Goal: Entertainment & Leisure: Browse casually

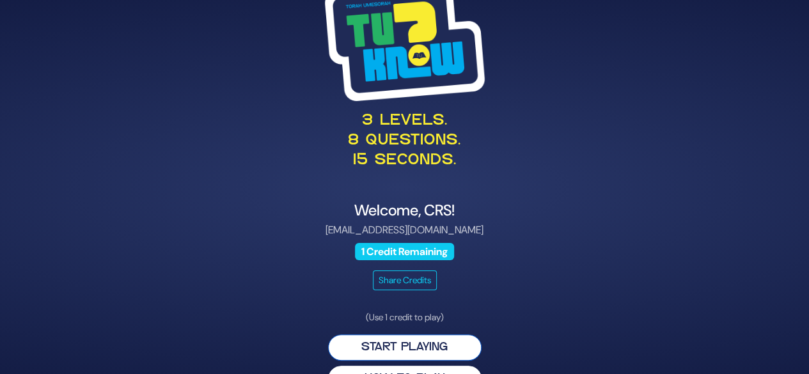
click at [401, 350] on button "Start Playing" at bounding box center [404, 347] width 153 height 26
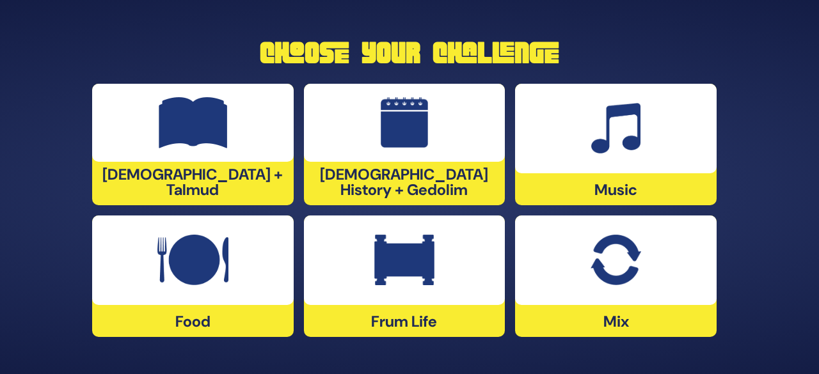
click at [405, 269] on img at bounding box center [404, 260] width 60 height 51
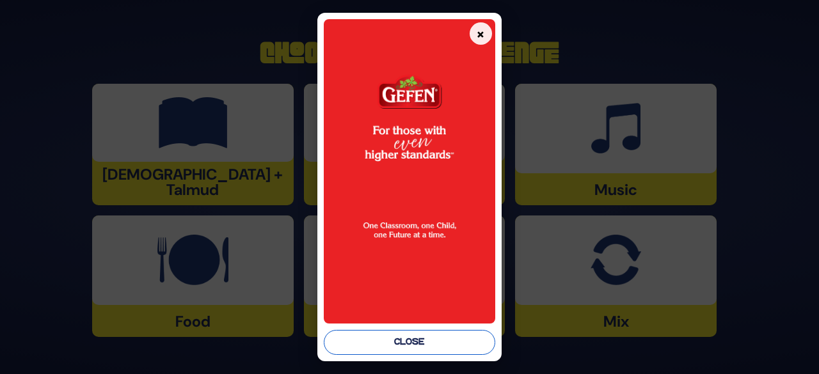
click at [411, 342] on button "Close" at bounding box center [409, 342] width 171 height 25
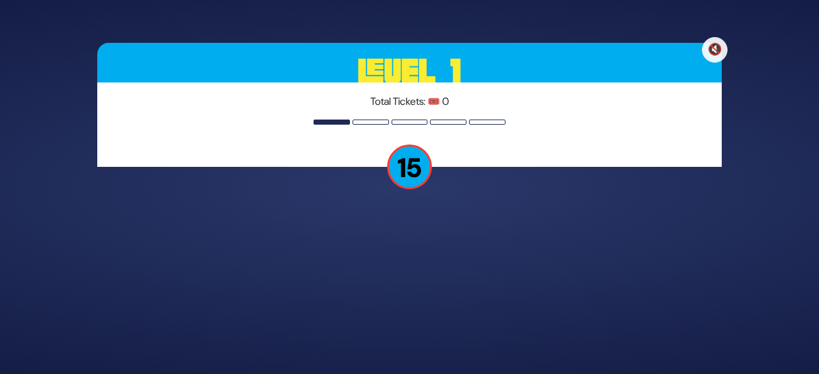
click at [412, 176] on p "15" at bounding box center [409, 167] width 45 height 45
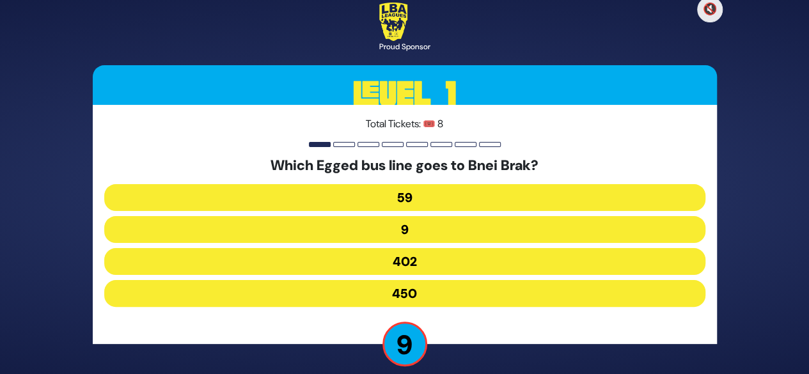
click at [401, 263] on button "402" at bounding box center [404, 261] width 601 height 27
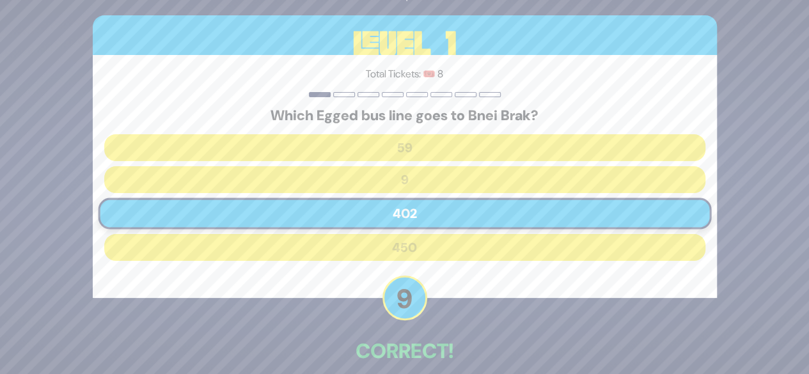
scroll to position [63, 0]
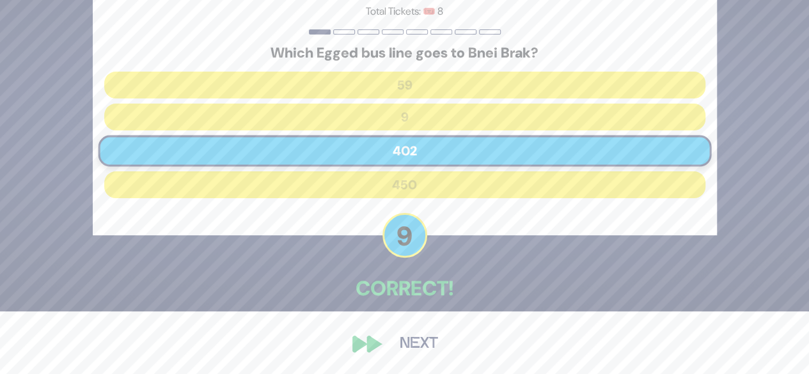
click at [402, 345] on button "Next" at bounding box center [419, 343] width 74 height 29
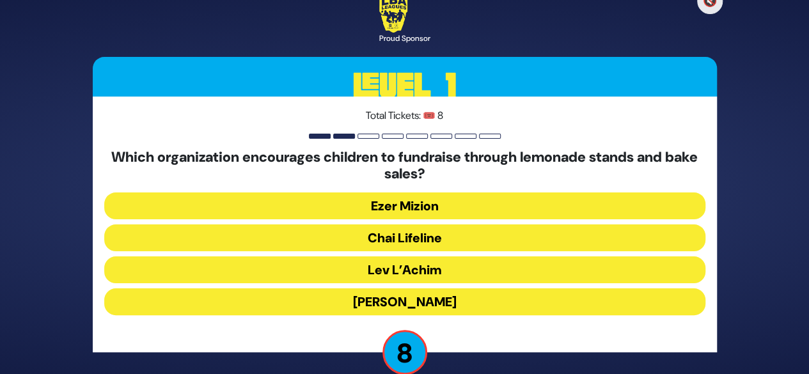
click at [407, 201] on button "Ezer Mizion" at bounding box center [404, 205] width 601 height 27
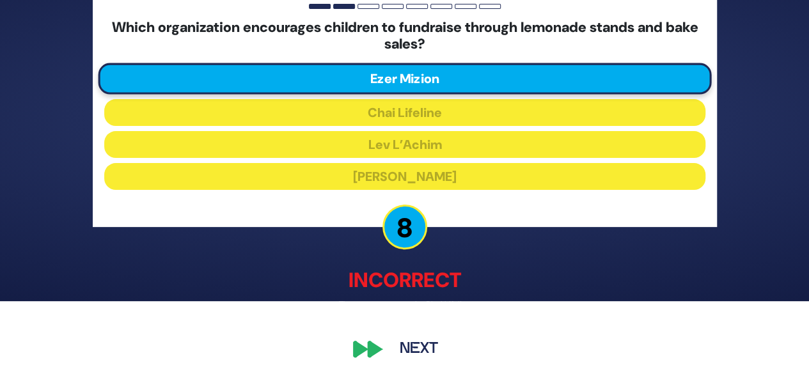
scroll to position [75, 0]
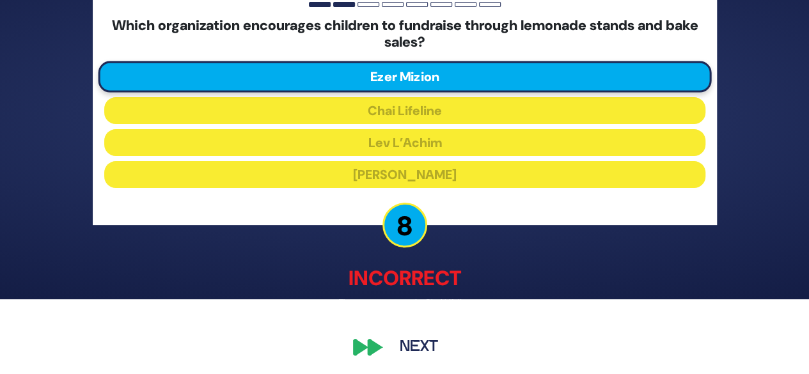
click at [389, 348] on button "Next" at bounding box center [419, 347] width 74 height 29
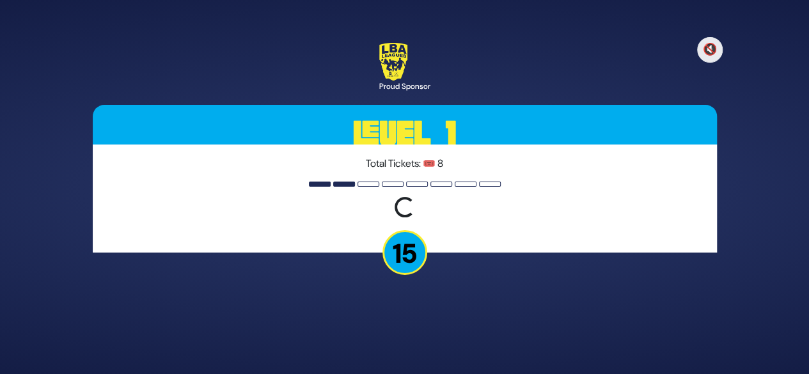
scroll to position [0, 0]
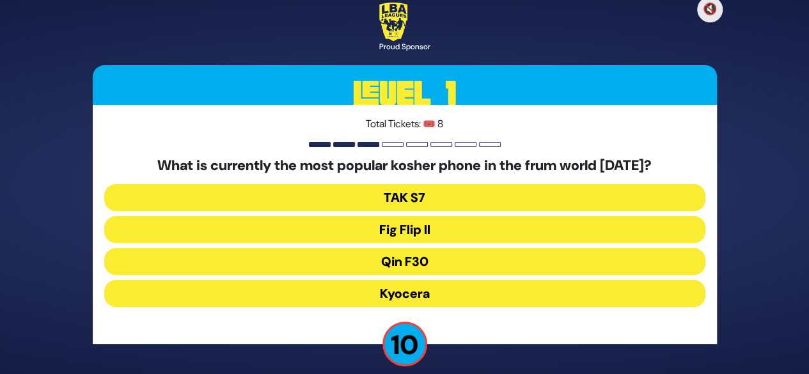
click at [441, 235] on button "Fig Flip II" at bounding box center [404, 229] width 601 height 27
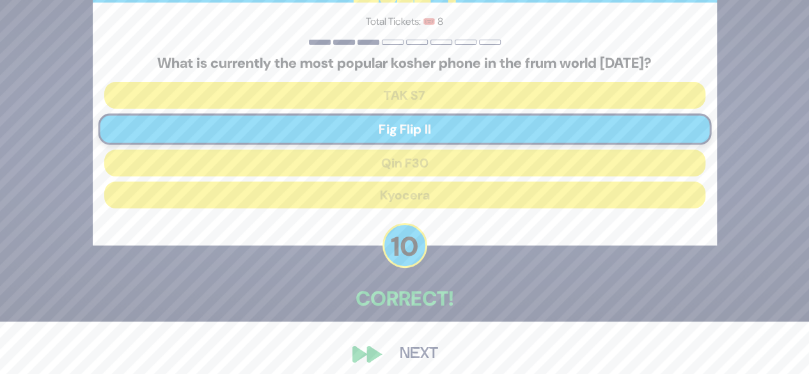
scroll to position [63, 0]
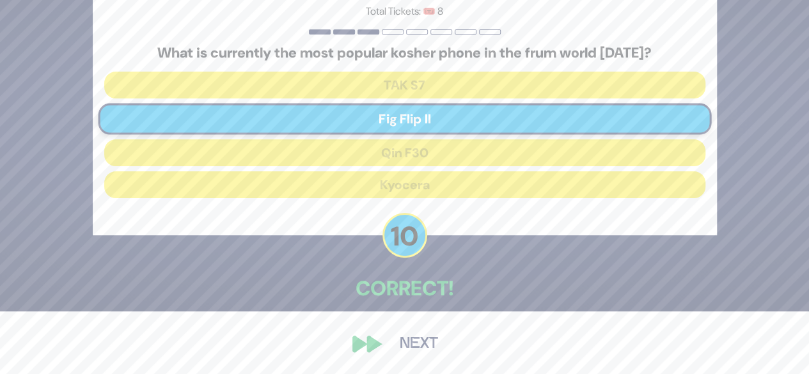
click at [405, 336] on button "Next" at bounding box center [419, 343] width 74 height 29
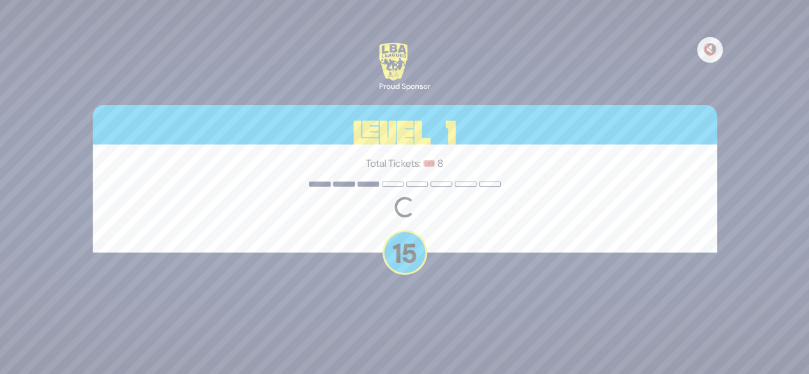
scroll to position [0, 0]
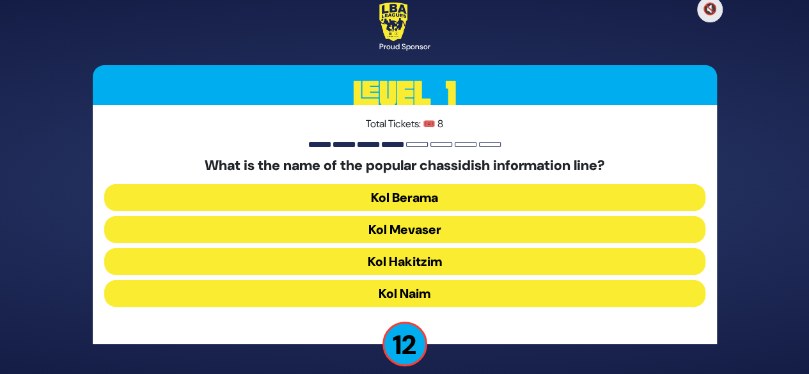
click at [409, 232] on button "Kol Mevaser" at bounding box center [404, 229] width 601 height 27
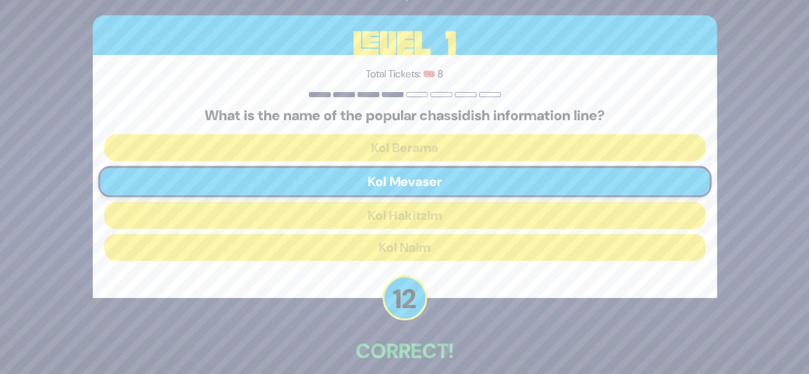
scroll to position [63, 0]
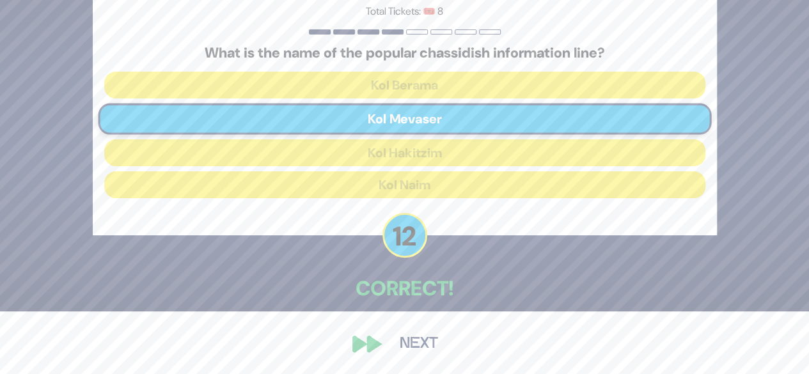
click at [388, 350] on button "Next" at bounding box center [419, 343] width 74 height 29
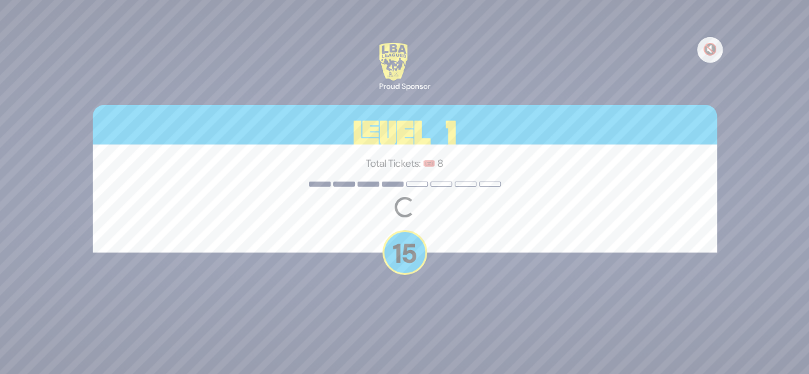
scroll to position [0, 0]
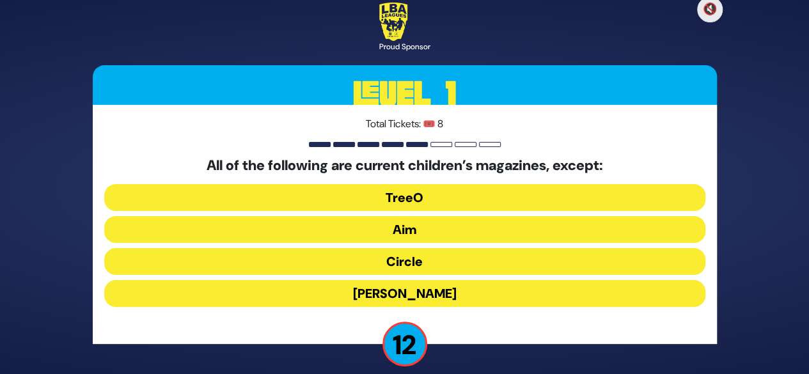
click at [406, 196] on button "TreeO" at bounding box center [404, 197] width 601 height 27
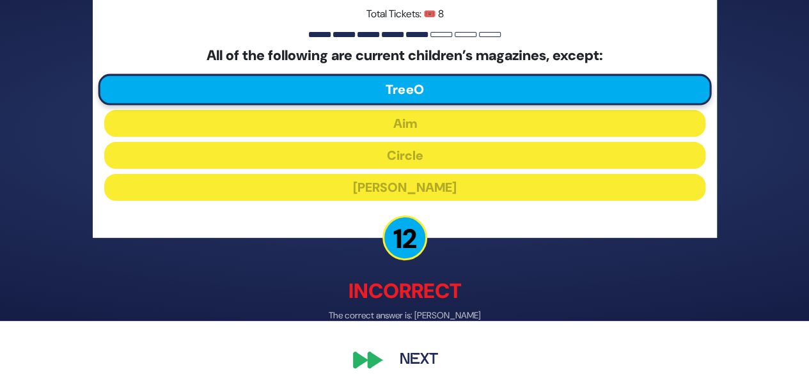
scroll to position [69, 0]
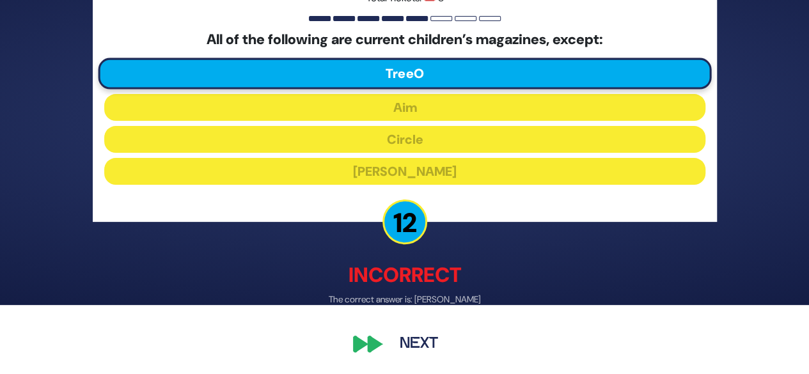
click at [405, 334] on button "Next" at bounding box center [419, 344] width 74 height 29
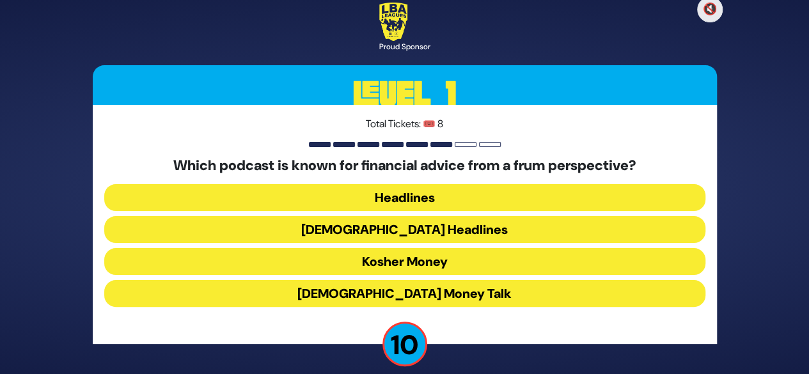
click at [407, 263] on button "Kosher Money" at bounding box center [404, 261] width 601 height 27
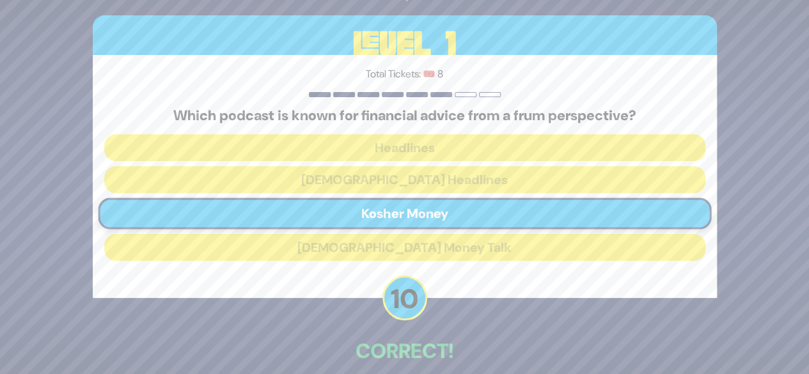
scroll to position [63, 0]
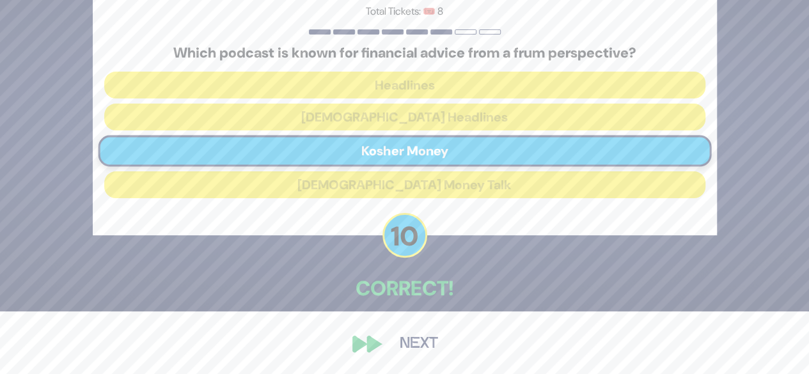
click at [388, 343] on button "Next" at bounding box center [419, 343] width 74 height 29
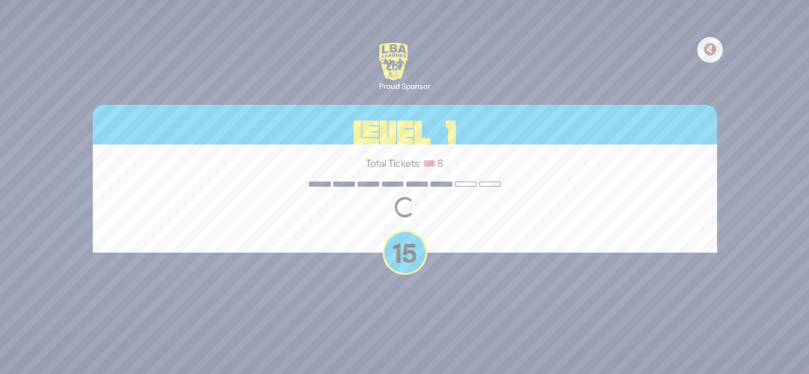
scroll to position [0, 0]
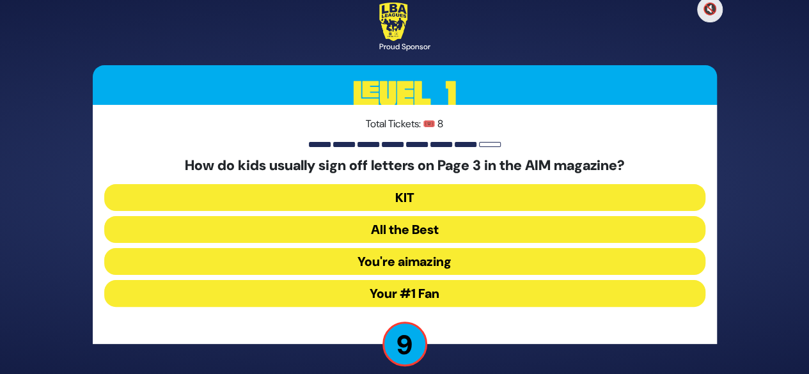
click at [409, 268] on button "You're aimazing" at bounding box center [404, 261] width 601 height 27
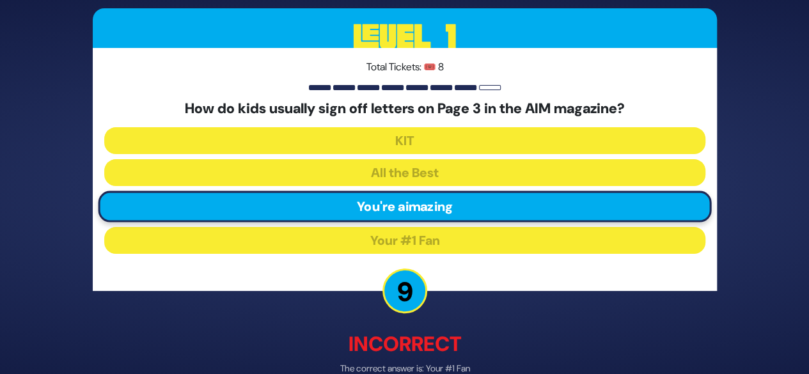
scroll to position [69, 0]
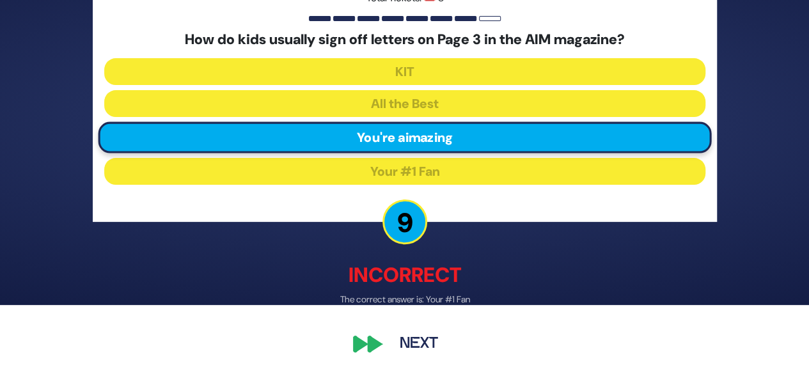
click at [384, 339] on button "Next" at bounding box center [419, 344] width 74 height 29
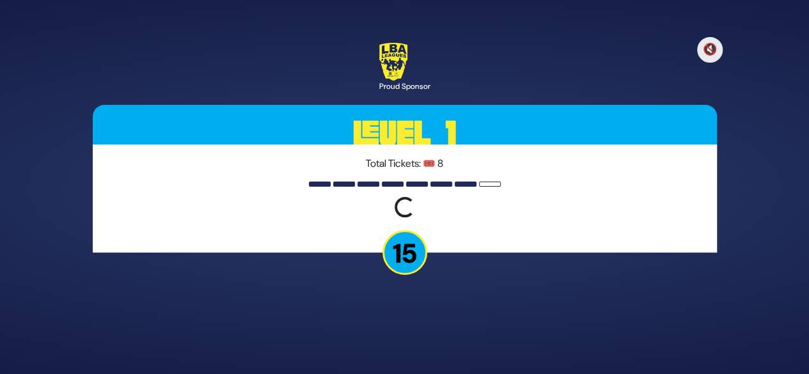
scroll to position [0, 0]
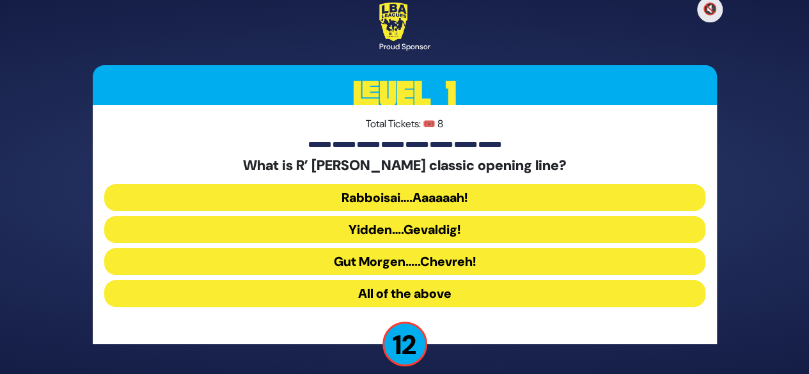
click at [422, 200] on button "Rabboisai….Aaaaaah!" at bounding box center [404, 197] width 601 height 27
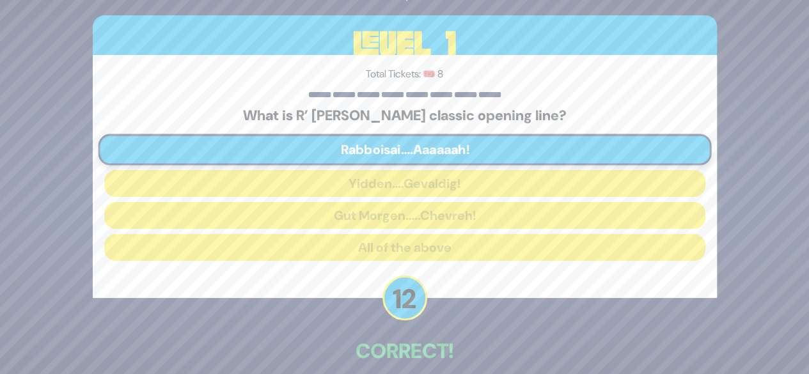
scroll to position [63, 0]
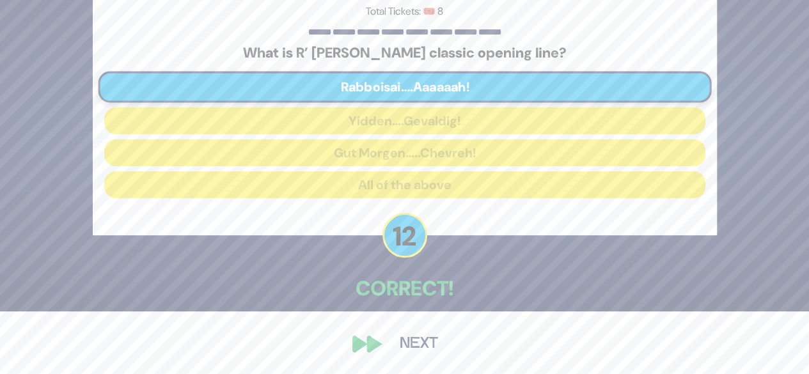
click at [388, 338] on button "Next" at bounding box center [419, 343] width 74 height 29
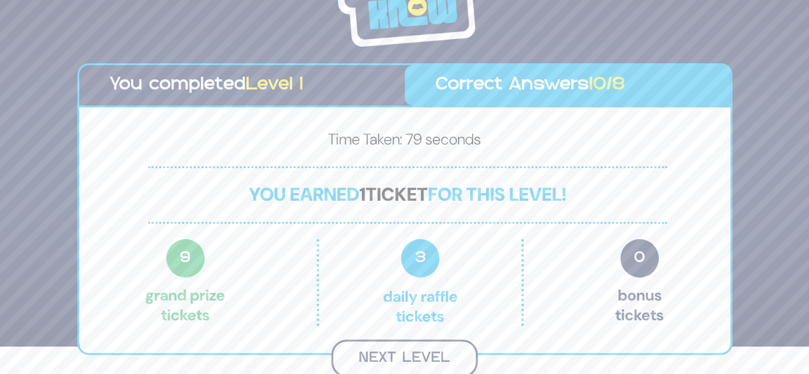
scroll to position [26, 0]
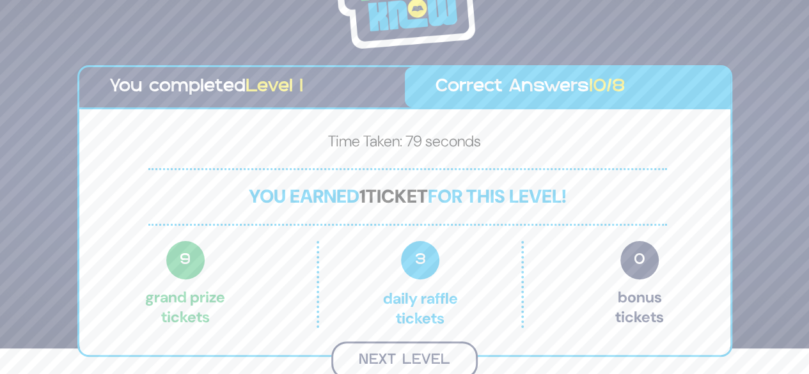
click at [396, 347] on button "Next Level" at bounding box center [404, 361] width 146 height 38
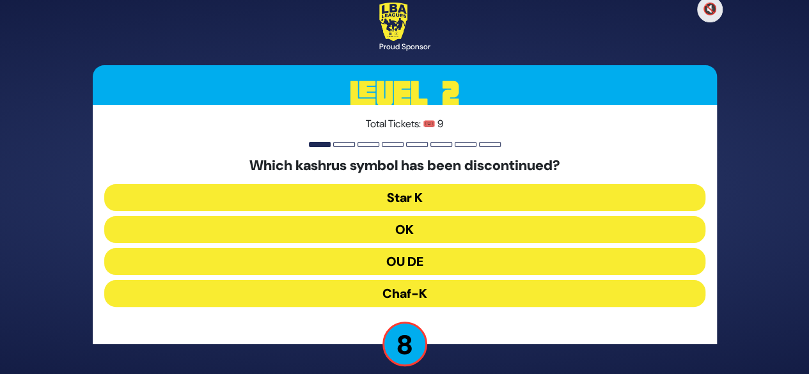
click at [420, 262] on button "OU DE" at bounding box center [404, 261] width 601 height 27
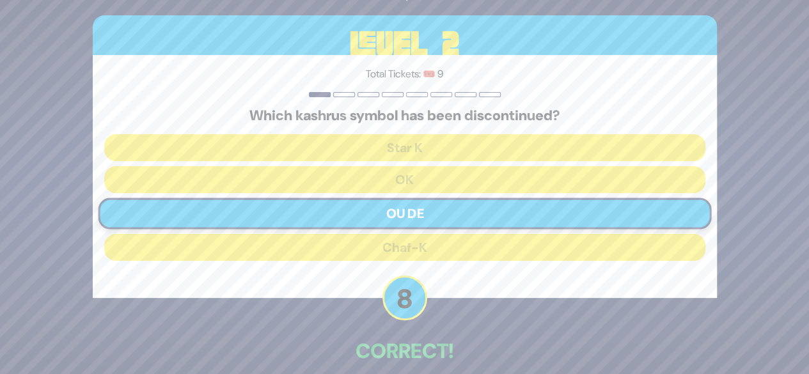
scroll to position [63, 0]
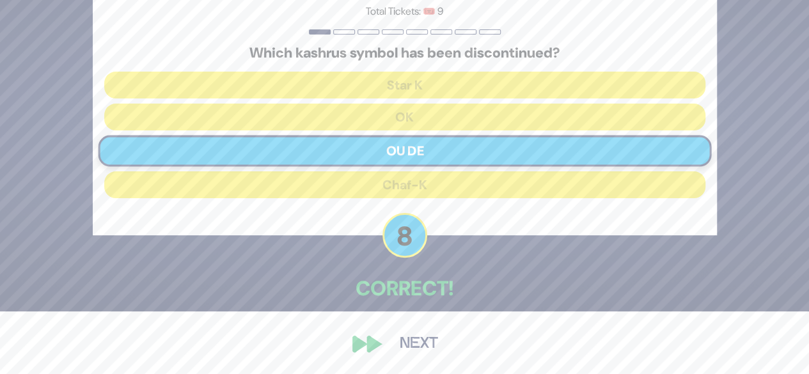
click at [403, 344] on button "Next" at bounding box center [419, 343] width 74 height 29
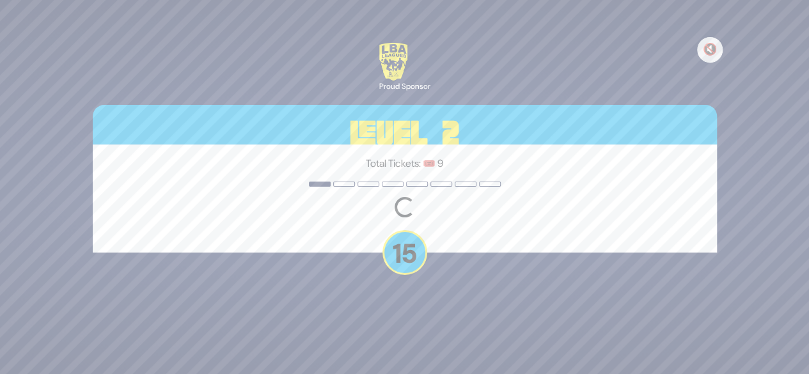
scroll to position [0, 0]
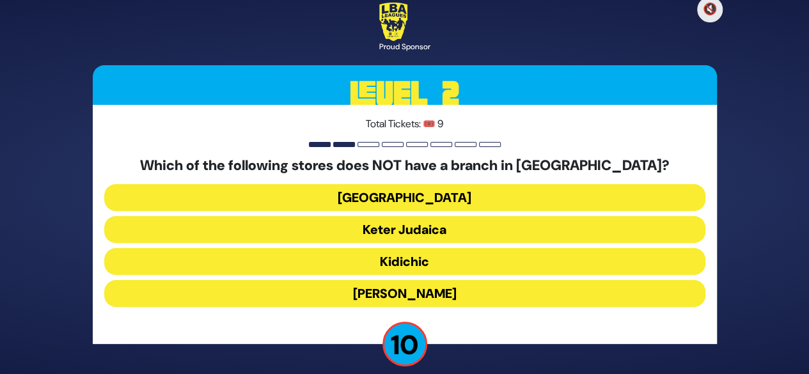
click at [405, 228] on button "Keter Judaica" at bounding box center [404, 229] width 601 height 27
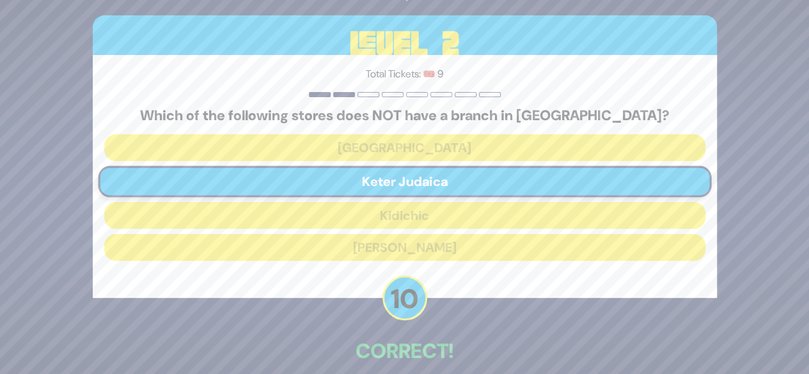
scroll to position [63, 0]
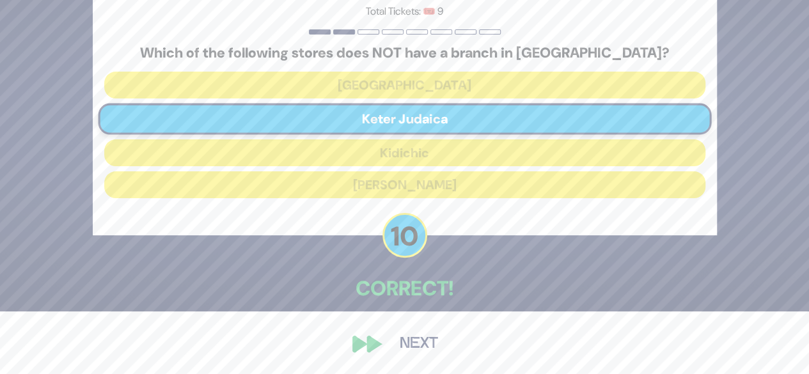
click at [373, 350] on div "🔇 Proud Sponsor Level 2 Total Tickets: 🎟️ 9 Which of the following stores does …" at bounding box center [404, 124] width 655 height 499
click at [401, 347] on button "Next" at bounding box center [419, 343] width 74 height 29
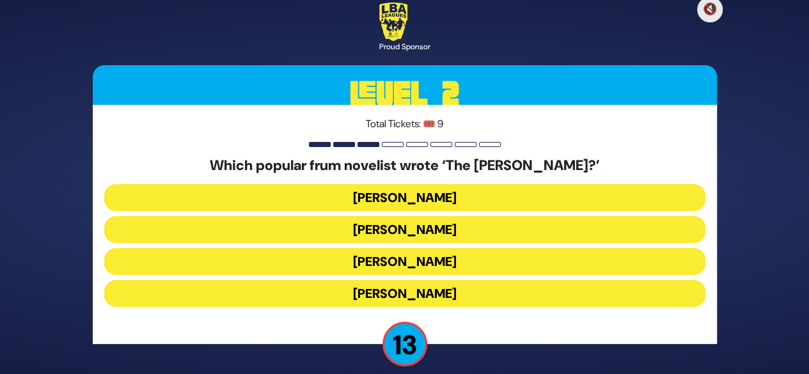
scroll to position [13, 0]
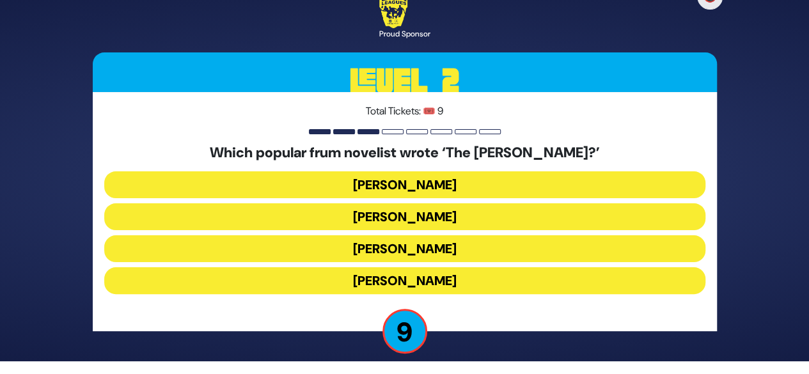
click at [402, 253] on button "Yair Weinstock" at bounding box center [404, 248] width 601 height 27
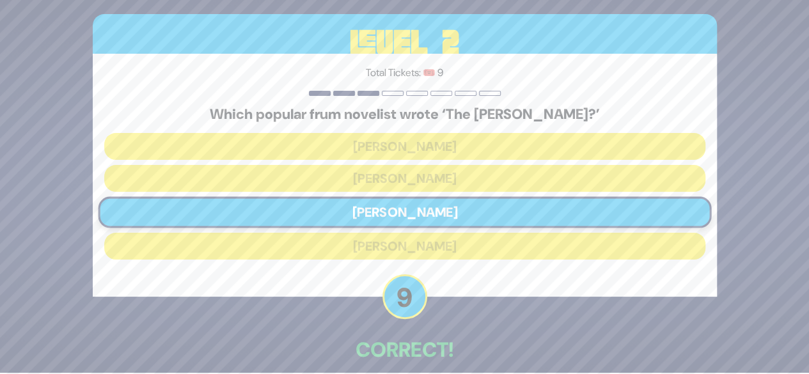
scroll to position [63, 0]
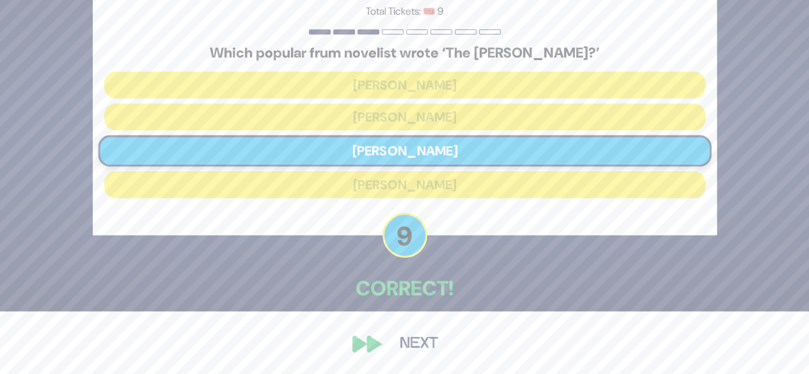
click at [397, 343] on button "Next" at bounding box center [419, 343] width 74 height 29
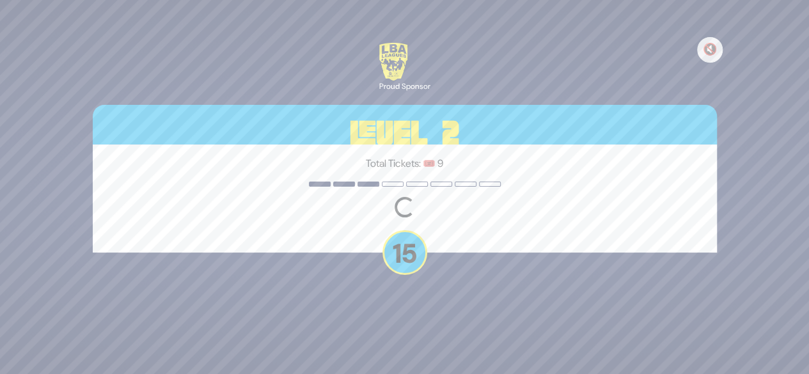
scroll to position [0, 0]
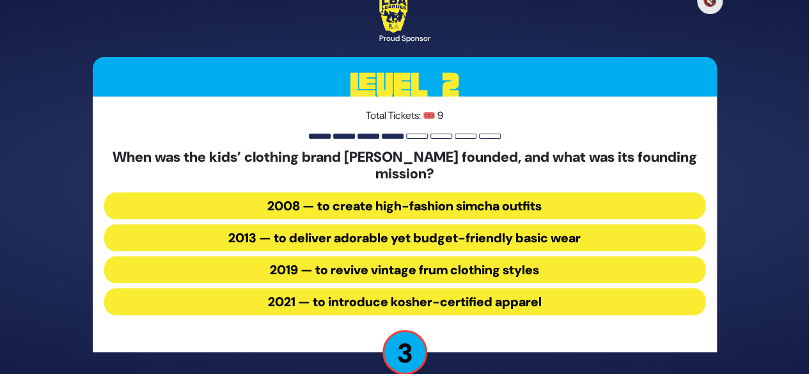
click at [402, 240] on button "2013 — to deliver adorable yet budget-friendly basic wear" at bounding box center [404, 237] width 601 height 27
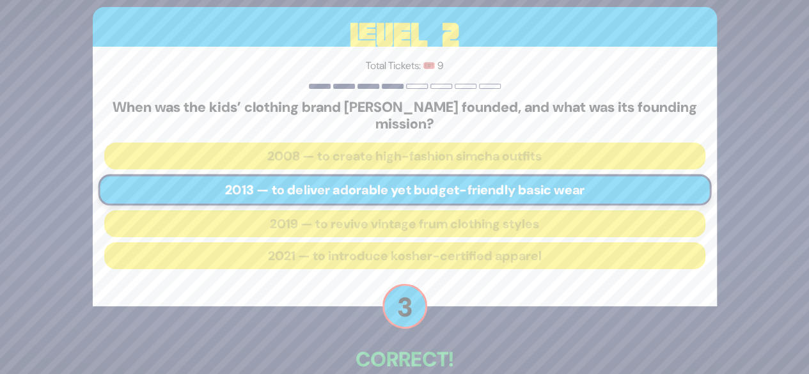
scroll to position [70, 0]
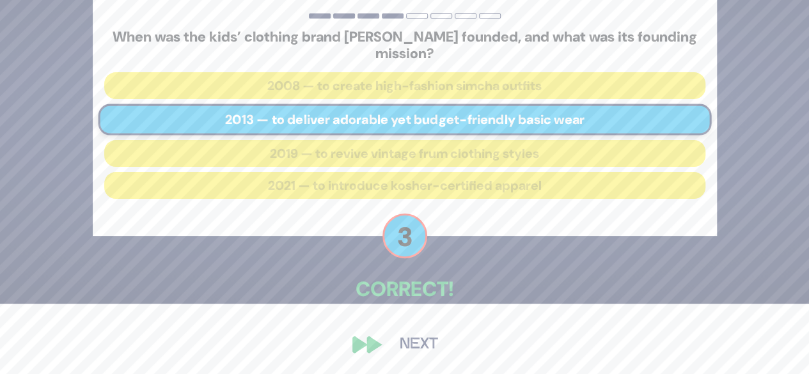
click at [407, 342] on button "Next" at bounding box center [419, 344] width 74 height 29
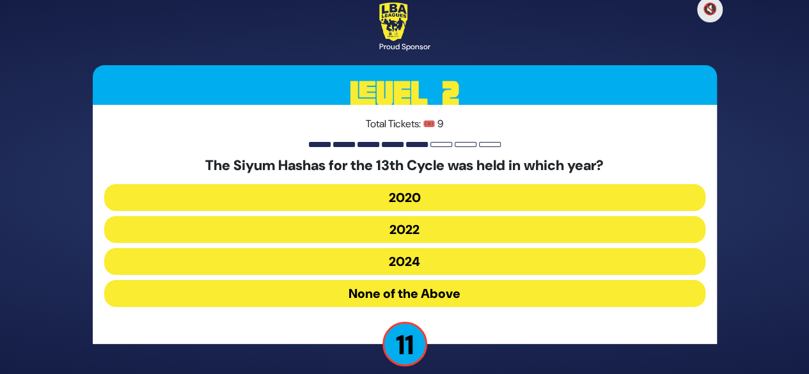
click at [432, 195] on button "2020" at bounding box center [404, 197] width 601 height 27
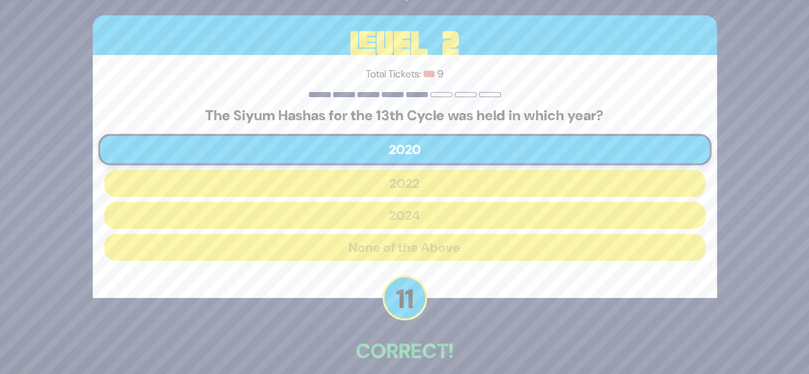
scroll to position [63, 0]
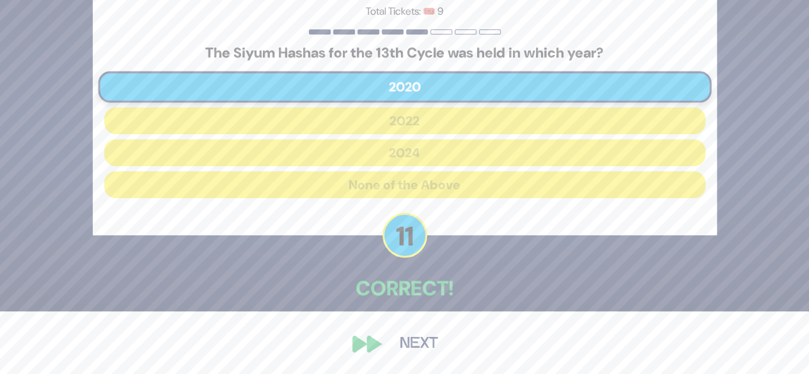
click at [380, 340] on div "🔇 Proud Sponsor Level 2 Total Tickets: 🎟️ 9 The Siyum Hashas for the 13th Cycle…" at bounding box center [404, 124] width 655 height 499
click at [414, 343] on button "Next" at bounding box center [419, 343] width 74 height 29
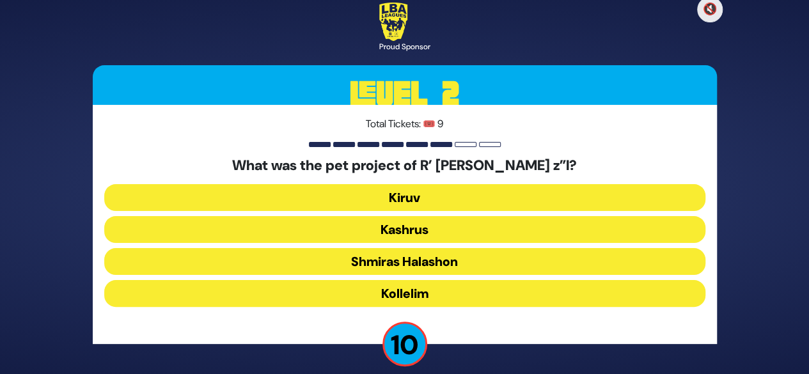
click at [390, 289] on button "Kollelim" at bounding box center [404, 293] width 601 height 27
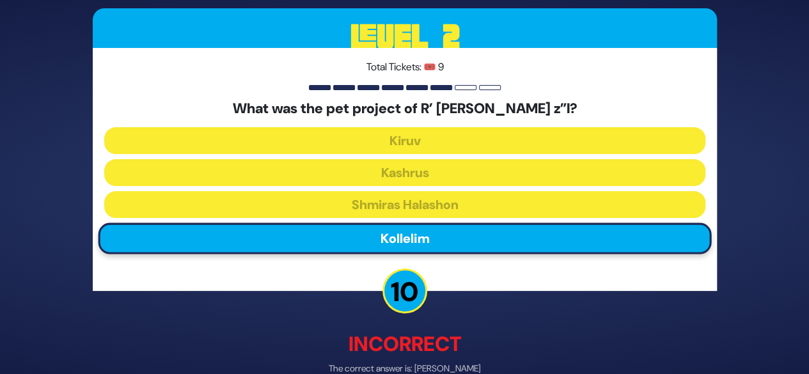
scroll to position [69, 0]
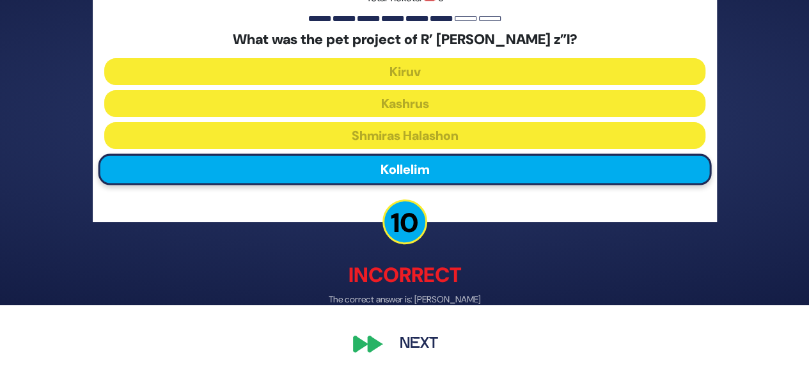
click at [402, 341] on button "Next" at bounding box center [419, 344] width 74 height 29
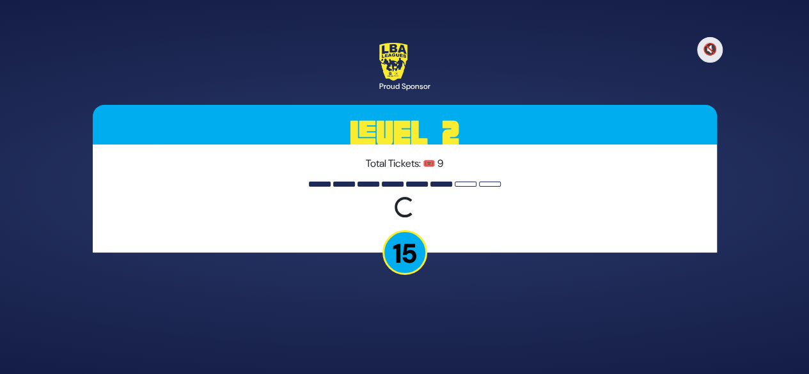
scroll to position [0, 0]
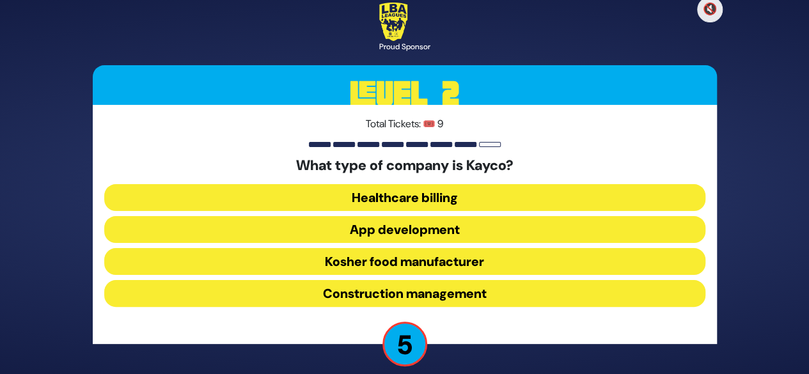
click at [397, 295] on button "Construction management" at bounding box center [404, 293] width 601 height 27
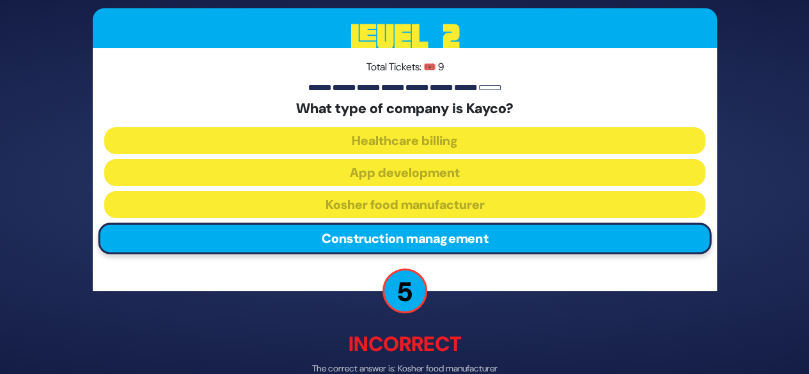
scroll to position [69, 0]
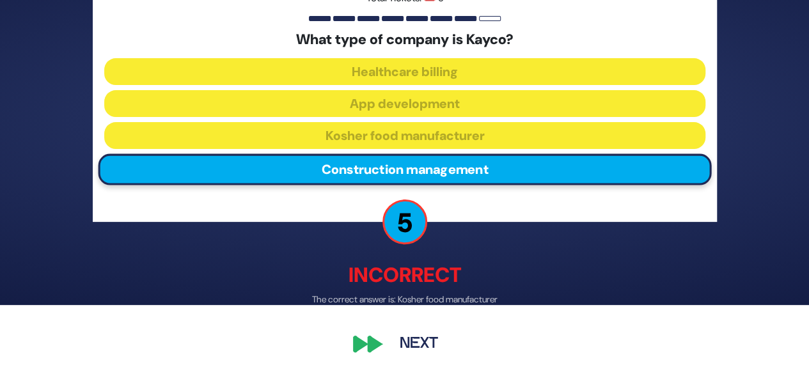
click at [421, 340] on button "Next" at bounding box center [419, 344] width 74 height 29
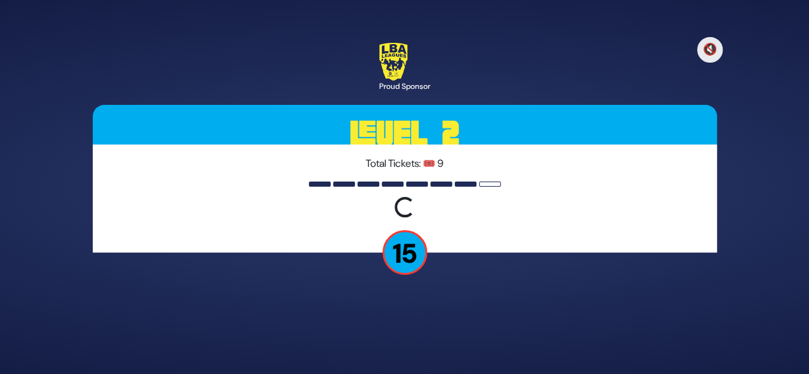
scroll to position [0, 0]
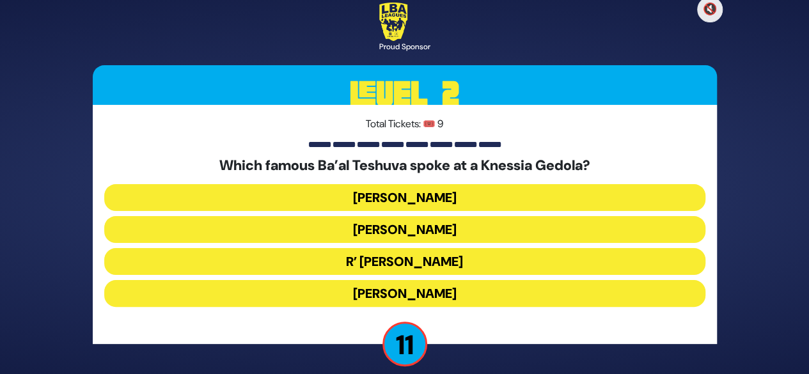
click at [385, 270] on button "R’ Uri Zohar" at bounding box center [404, 261] width 601 height 27
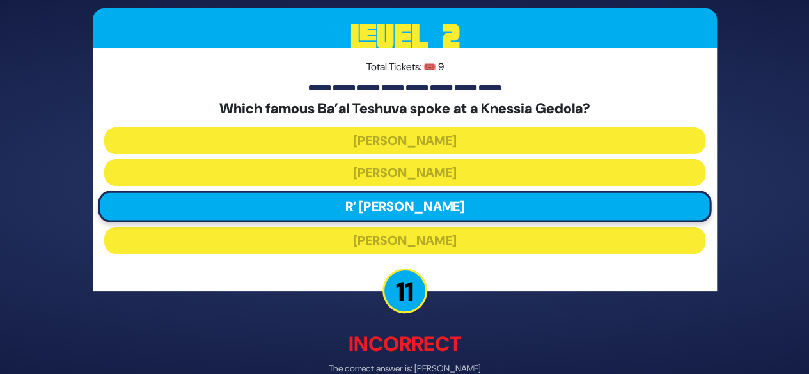
scroll to position [69, 0]
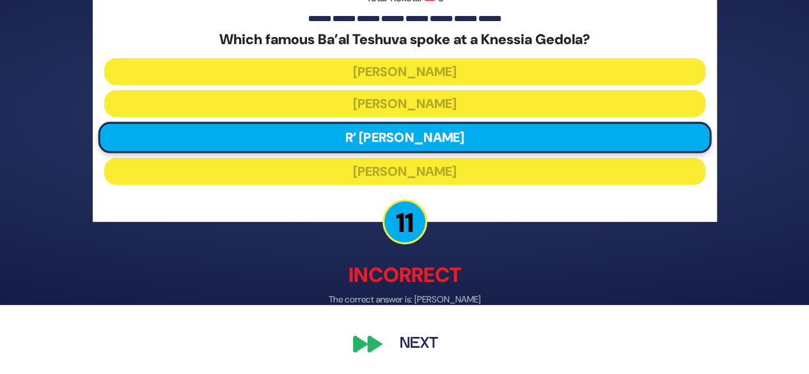
click at [411, 347] on button "Next" at bounding box center [419, 344] width 74 height 29
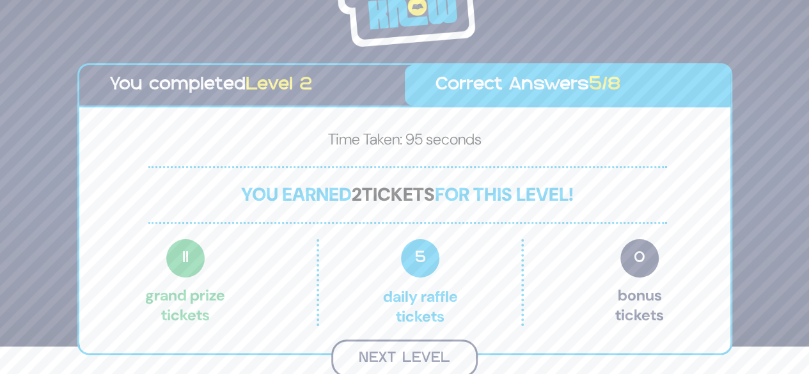
scroll to position [26, 0]
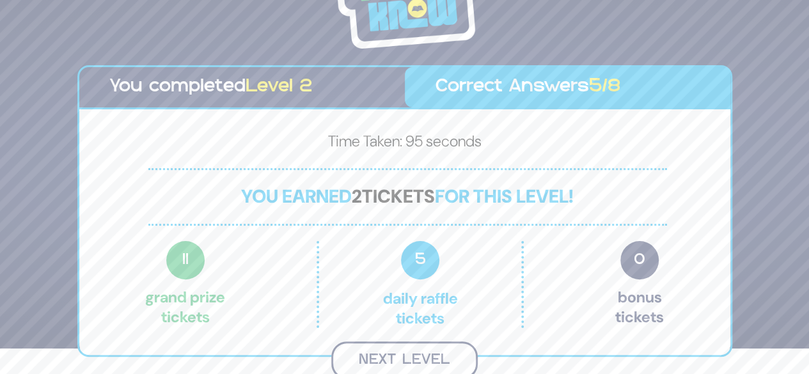
click at [379, 349] on button "Next Level" at bounding box center [404, 361] width 146 height 38
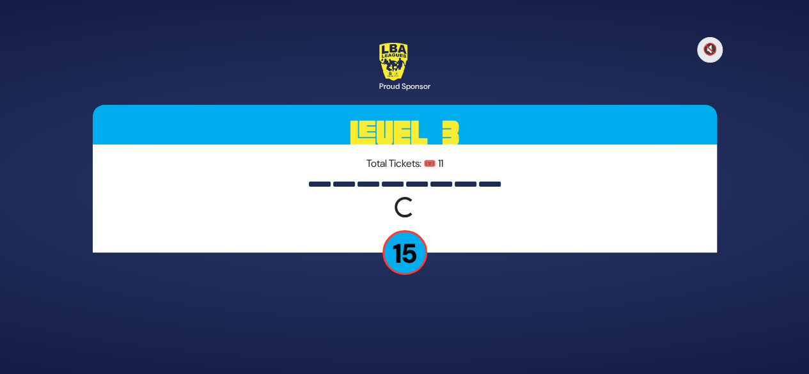
scroll to position [0, 0]
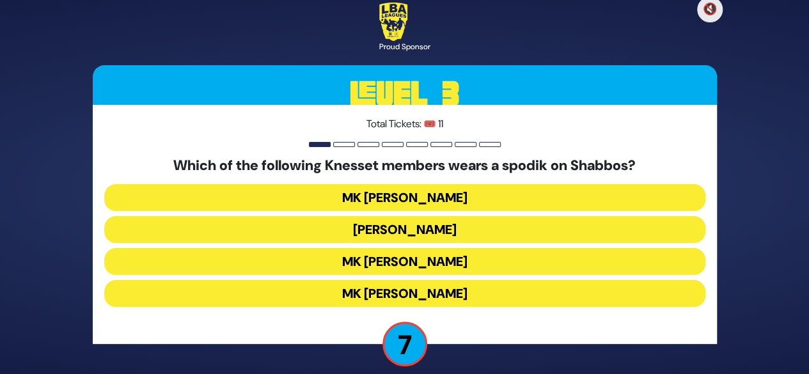
click at [430, 230] on button "MK Meir Porush" at bounding box center [404, 229] width 601 height 27
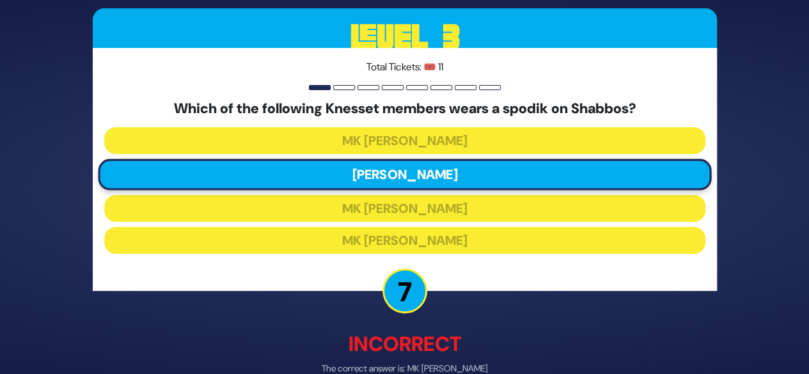
scroll to position [69, 0]
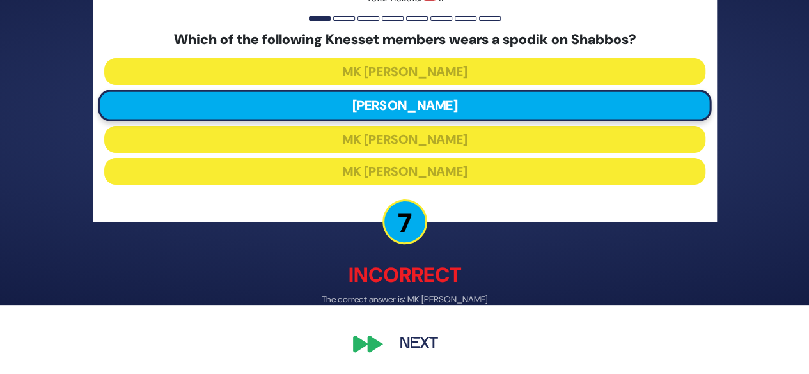
click at [405, 347] on button "Next" at bounding box center [419, 344] width 74 height 29
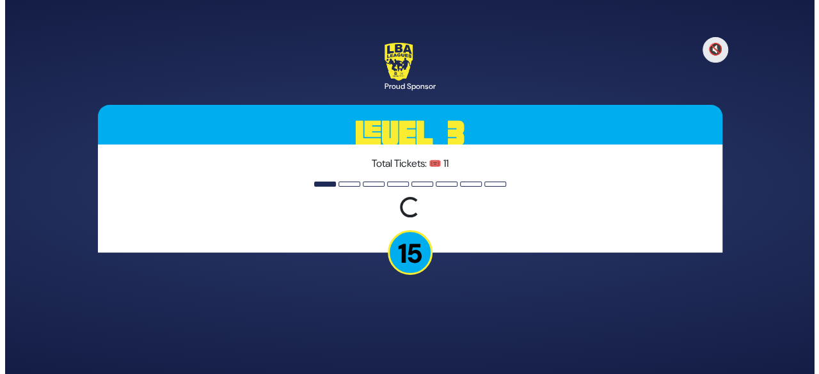
scroll to position [0, 0]
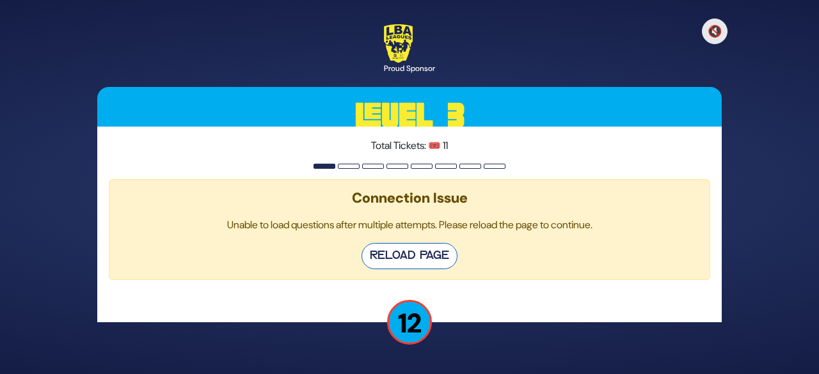
click at [408, 254] on button "Reload Page" at bounding box center [409, 256] width 96 height 26
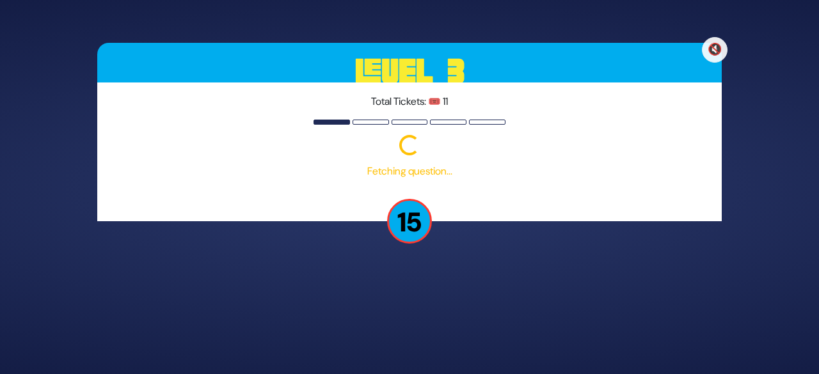
click at [405, 221] on p "15" at bounding box center [409, 221] width 45 height 45
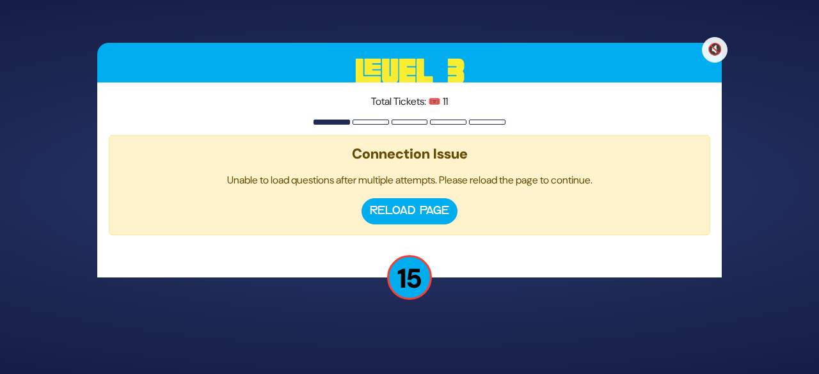
click at [407, 276] on p "15" at bounding box center [409, 277] width 45 height 45
click at [402, 286] on p "15" at bounding box center [409, 277] width 45 height 45
click at [421, 223] on button "Reload Page" at bounding box center [409, 211] width 96 height 26
